Goal: Find specific page/section: Find specific page/section

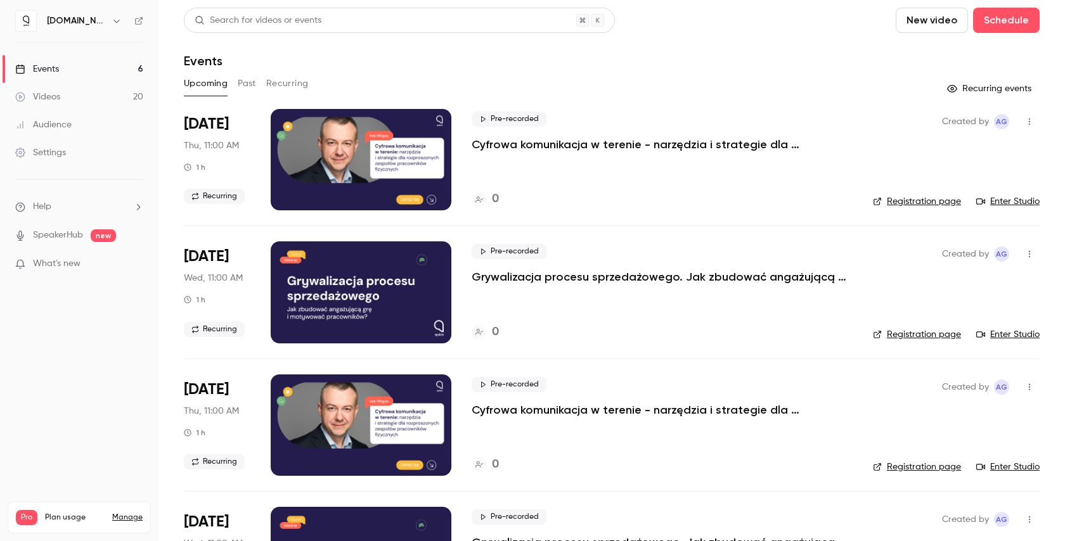
click at [590, 280] on p "Grywalizacja procesu sprzedażowego. Jak zbudować angażującą grę i motywować pra…" at bounding box center [662, 276] width 380 height 15
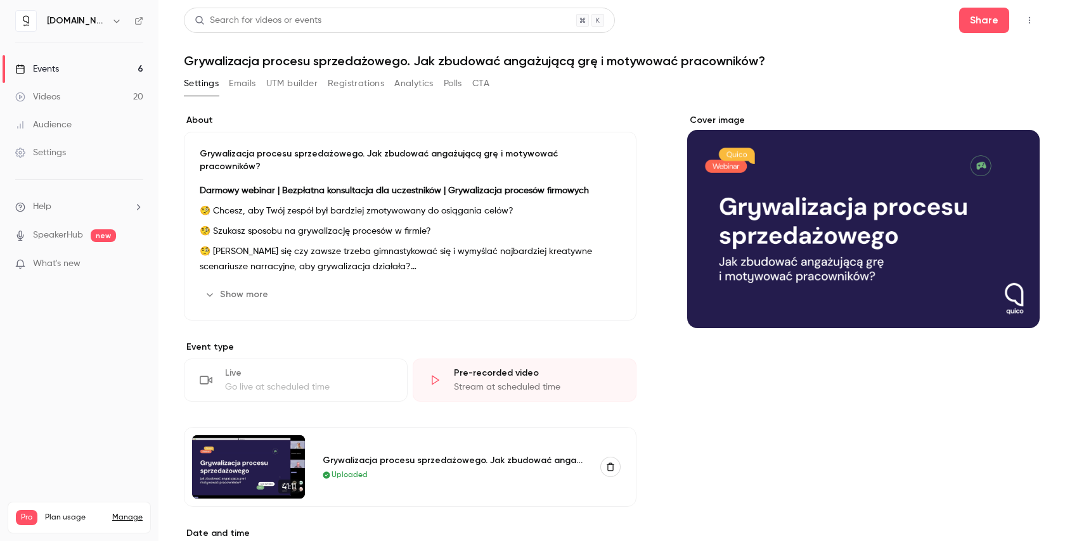
click at [365, 85] on button "Registrations" at bounding box center [356, 84] width 56 height 20
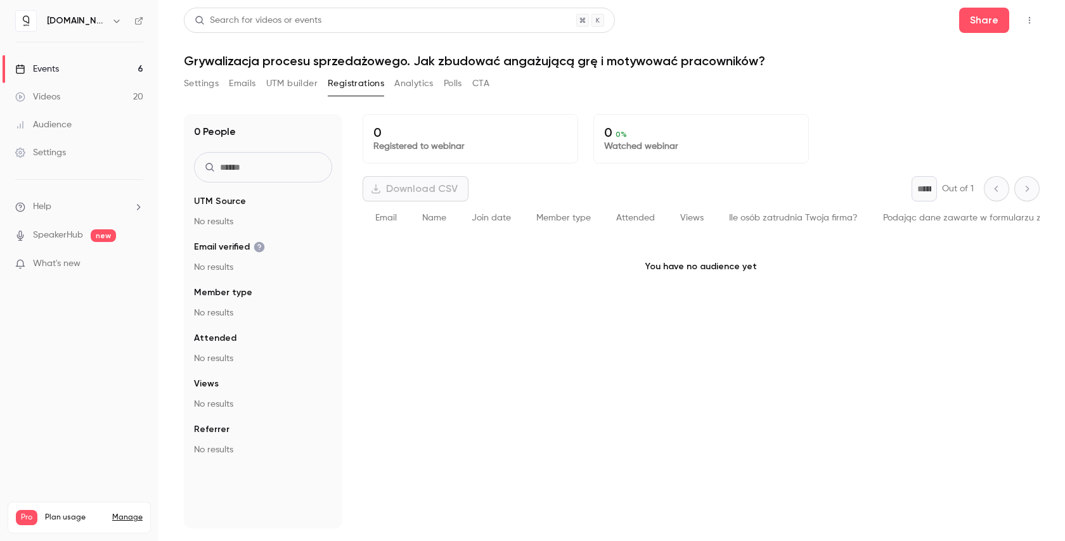
click at [115, 67] on link "Events 6" at bounding box center [79, 69] width 158 height 28
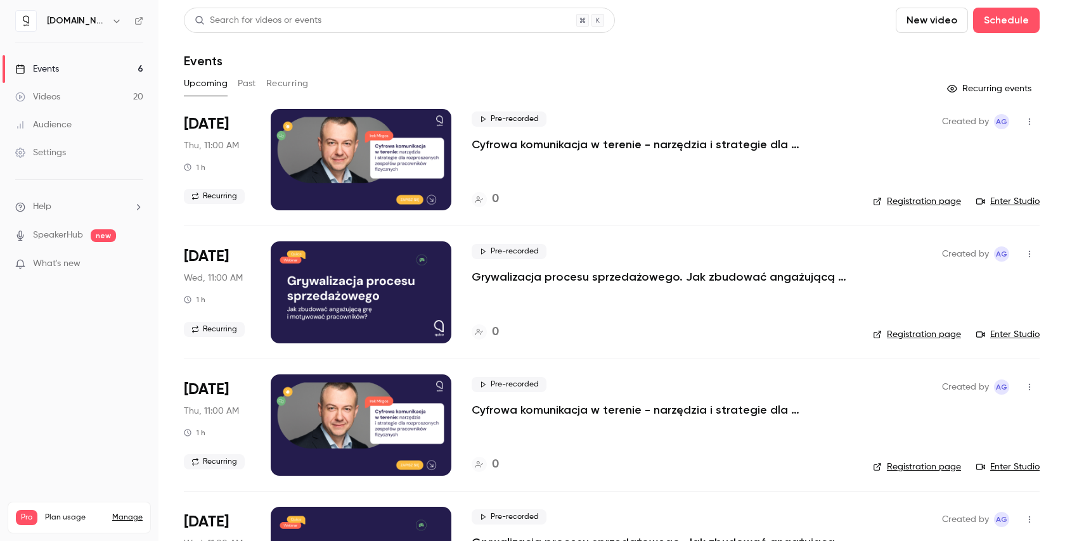
click at [923, 202] on link "Registration page" at bounding box center [917, 201] width 88 height 13
